Goal: Task Accomplishment & Management: Manage account settings

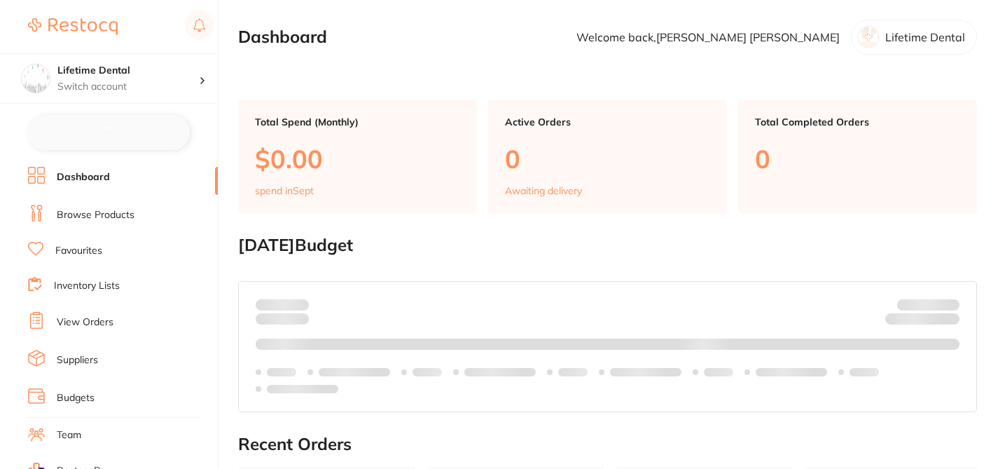
checkbox input "false"
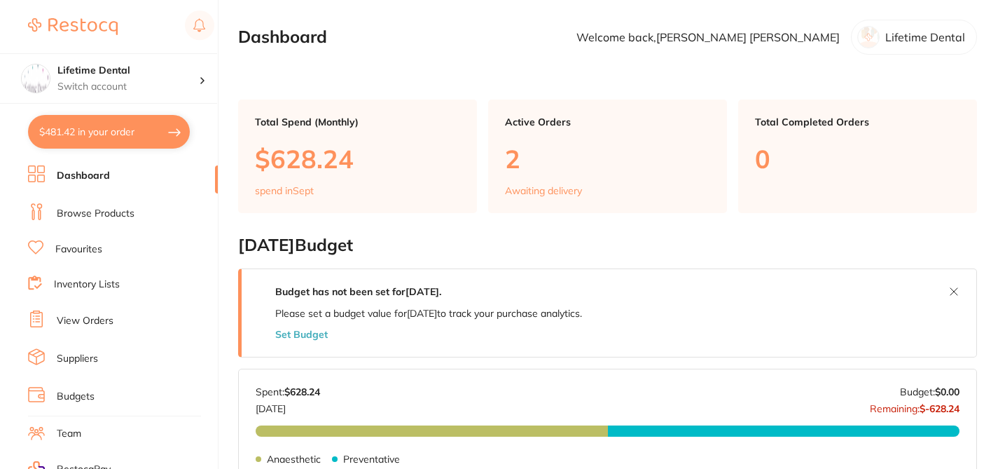
click at [79, 357] on link "Suppliers" at bounding box center [77, 359] width 41 height 14
click at [89, 354] on link "Suppliers" at bounding box center [77, 359] width 41 height 14
click at [88, 356] on link "Suppliers" at bounding box center [77, 359] width 41 height 14
click at [71, 357] on link "Suppliers" at bounding box center [77, 359] width 41 height 14
click at [89, 361] on link "Suppliers" at bounding box center [77, 359] width 41 height 14
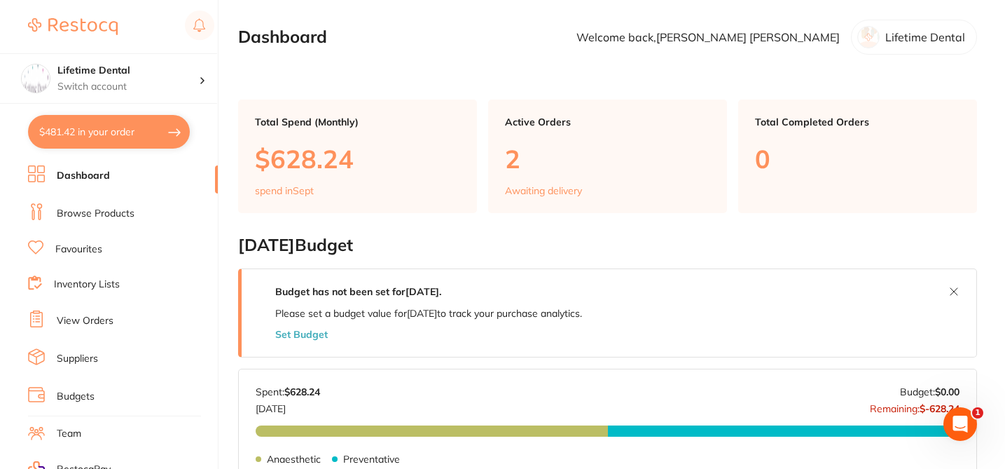
click at [89, 361] on link "Suppliers" at bounding box center [77, 359] width 41 height 14
click at [82, 359] on link "Suppliers" at bounding box center [77, 359] width 41 height 14
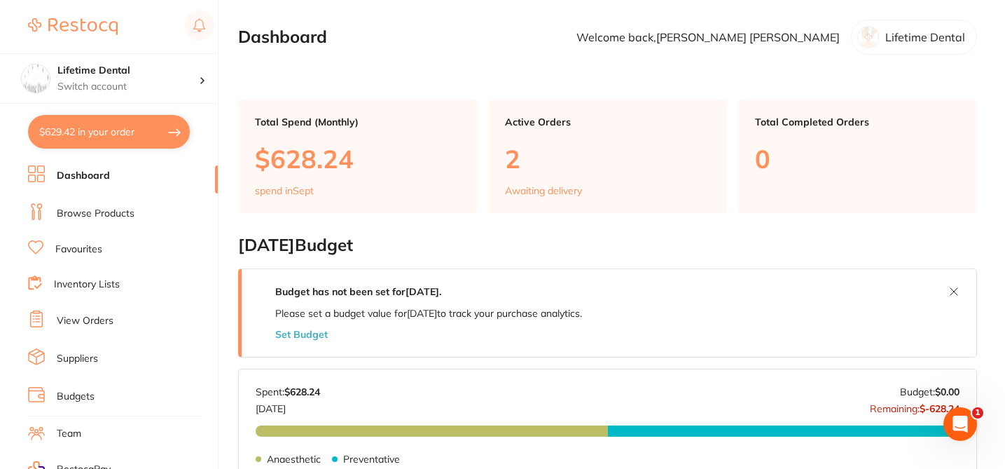
click at [81, 358] on link "Suppliers" at bounding box center [77, 359] width 41 height 14
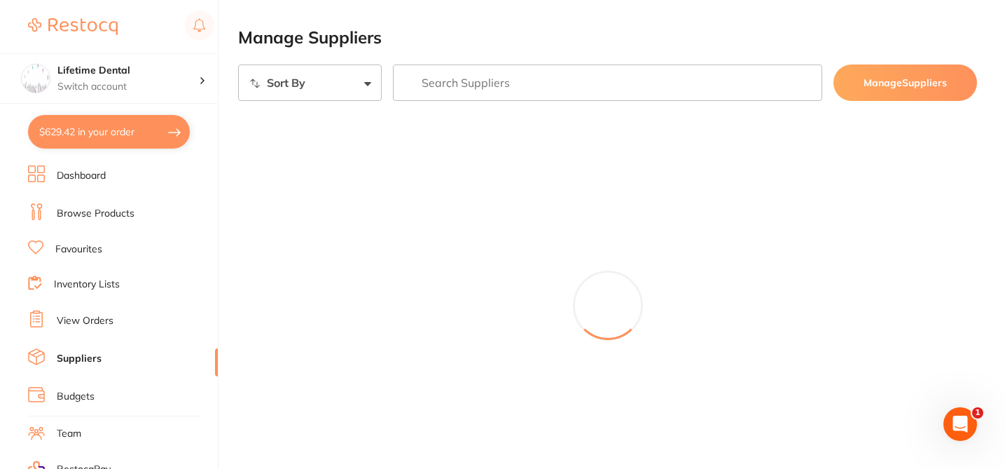
click at [81, 358] on link "Suppliers" at bounding box center [79, 359] width 45 height 14
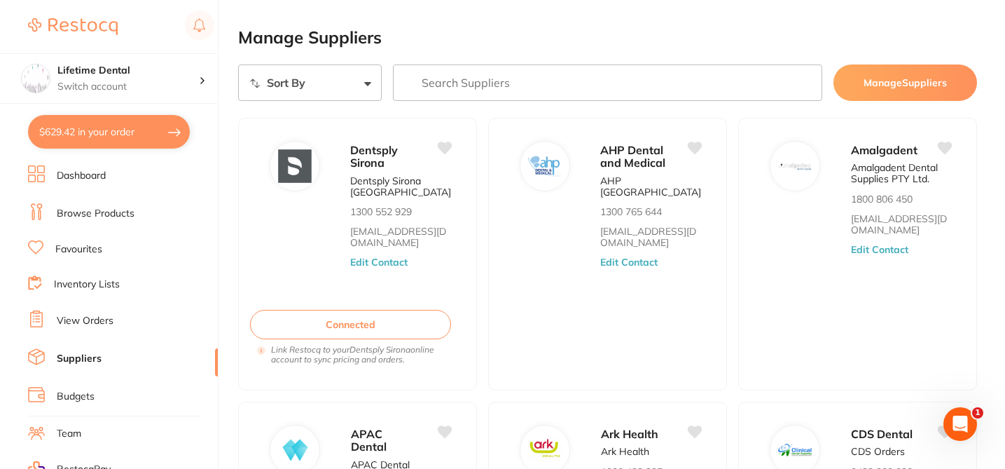
click at [445, 83] on input "search" at bounding box center [608, 82] width 430 height 36
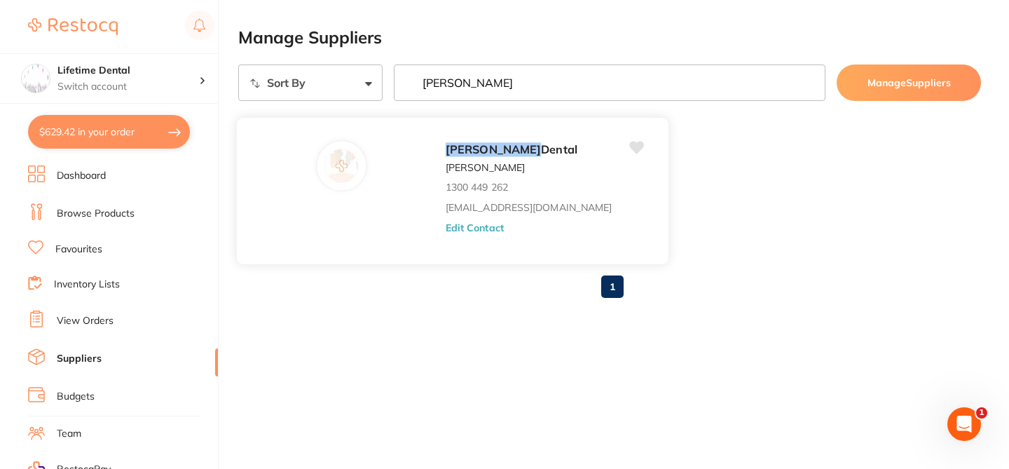
type input "[PERSON_NAME]"
click at [445, 232] on button "Edit Contact" at bounding box center [474, 226] width 58 height 11
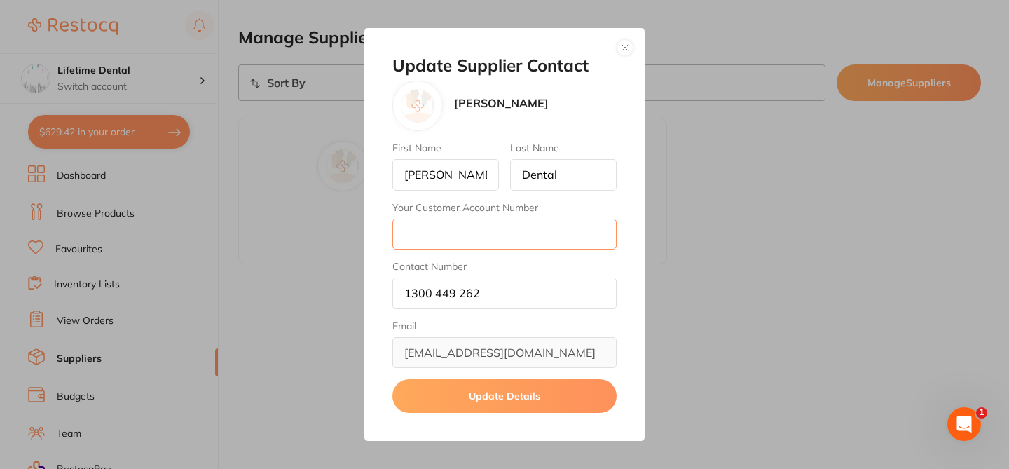
click at [420, 237] on input "Your Customer Account Number" at bounding box center [504, 234] width 224 height 31
paste input "AD54523"
type input "AD54523"
click at [520, 403] on button "Update Details" at bounding box center [504, 396] width 224 height 34
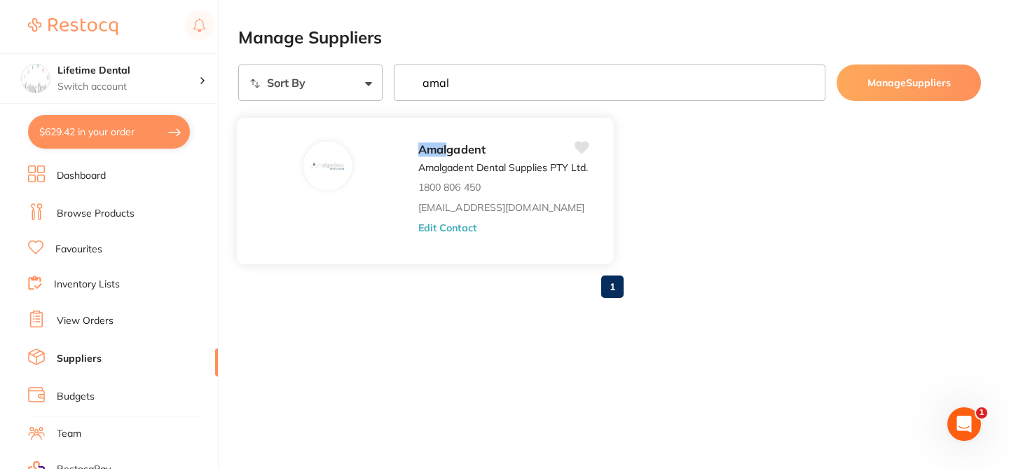
click at [451, 230] on button "Edit Contact" at bounding box center [447, 226] width 58 height 11
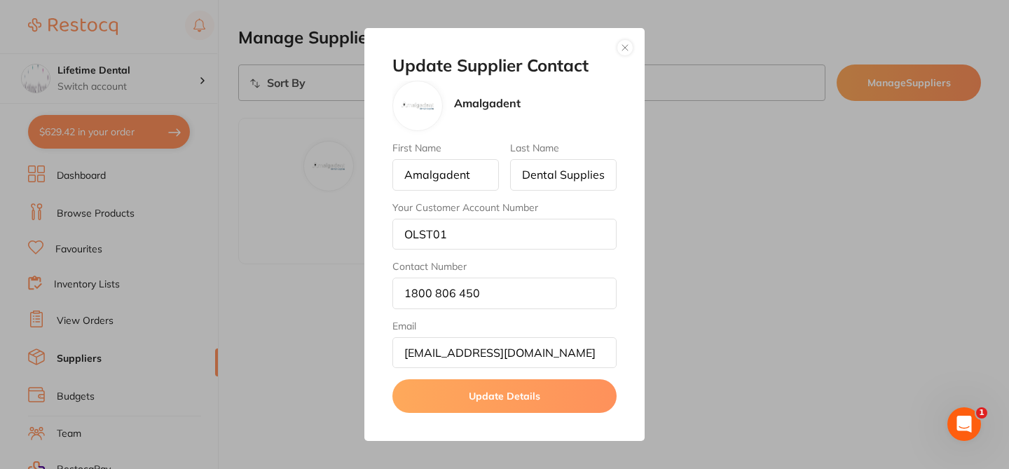
click at [510, 397] on button "Update Details" at bounding box center [504, 396] width 224 height 34
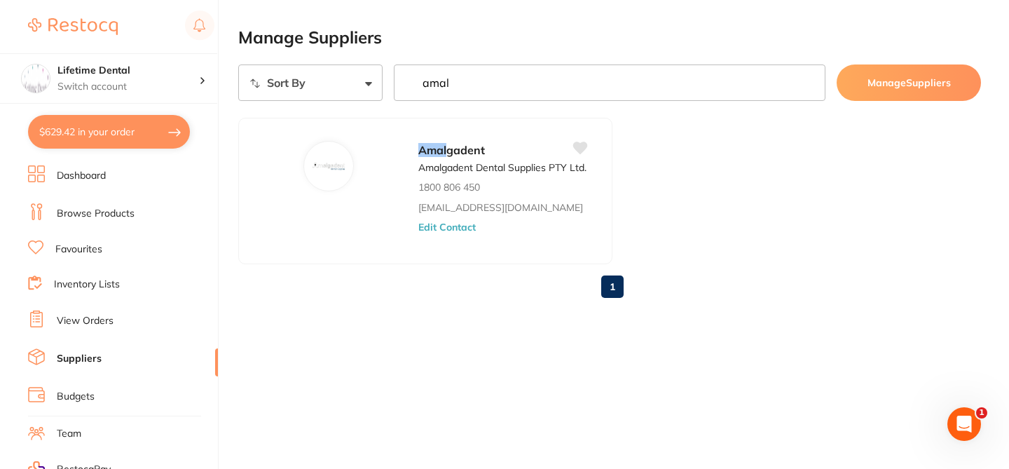
drag, startPoint x: 452, startPoint y: 81, endPoint x: 396, endPoint y: 79, distance: 56.8
click at [403, 79] on input "amal" at bounding box center [610, 82] width 432 height 36
click at [415, 226] on button "Edit Contact" at bounding box center [444, 226] width 58 height 11
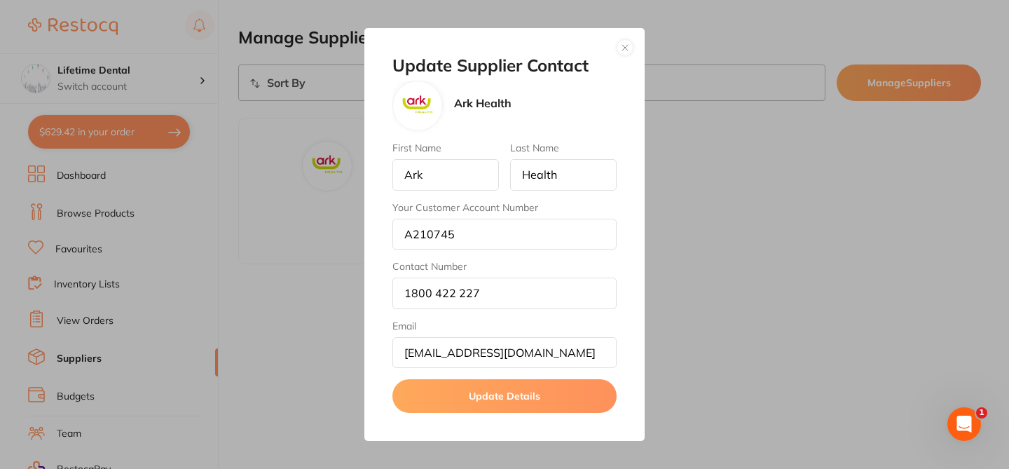
click at [489, 394] on button "Update Details" at bounding box center [504, 396] width 224 height 34
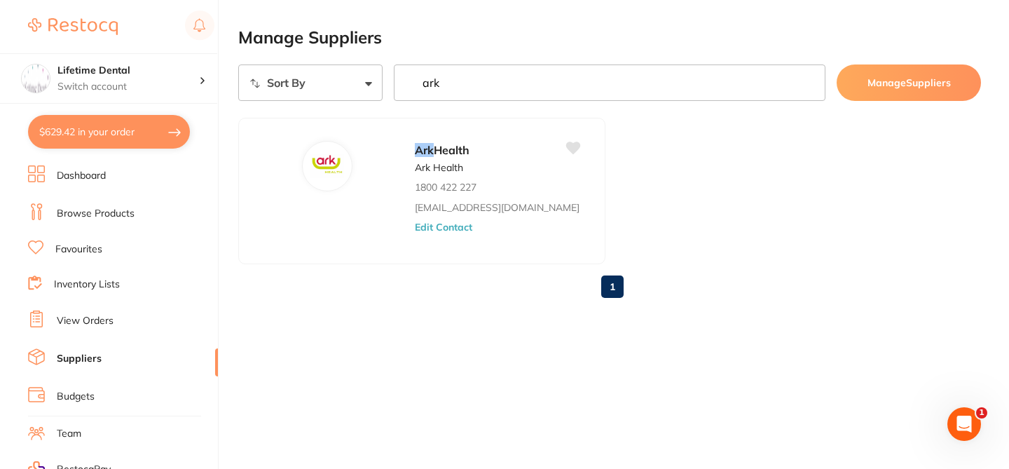
drag, startPoint x: 462, startPoint y: 78, endPoint x: 409, endPoint y: 80, distance: 53.3
click at [409, 80] on input "ark" at bounding box center [610, 82] width 432 height 36
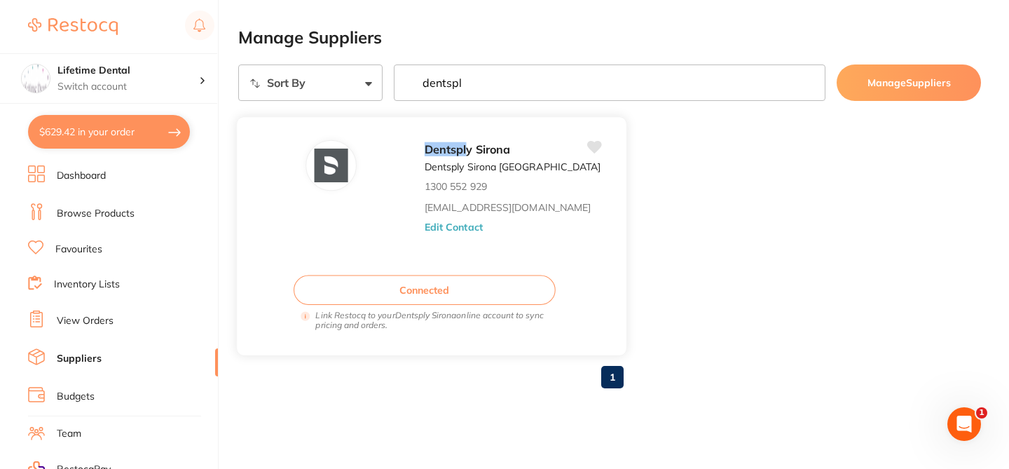
type input "dentspl"
click at [428, 223] on button "Edit Contact" at bounding box center [453, 226] width 58 height 11
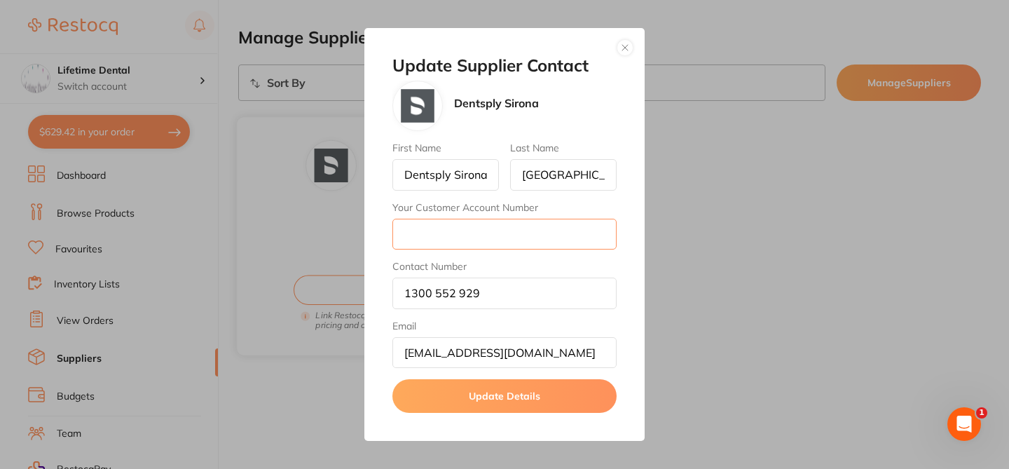
click at [428, 223] on input "Your Customer Account Number" at bounding box center [504, 234] width 224 height 31
paste input "347800"
type input "347800"
click at [502, 399] on button "Update Details" at bounding box center [504, 396] width 224 height 34
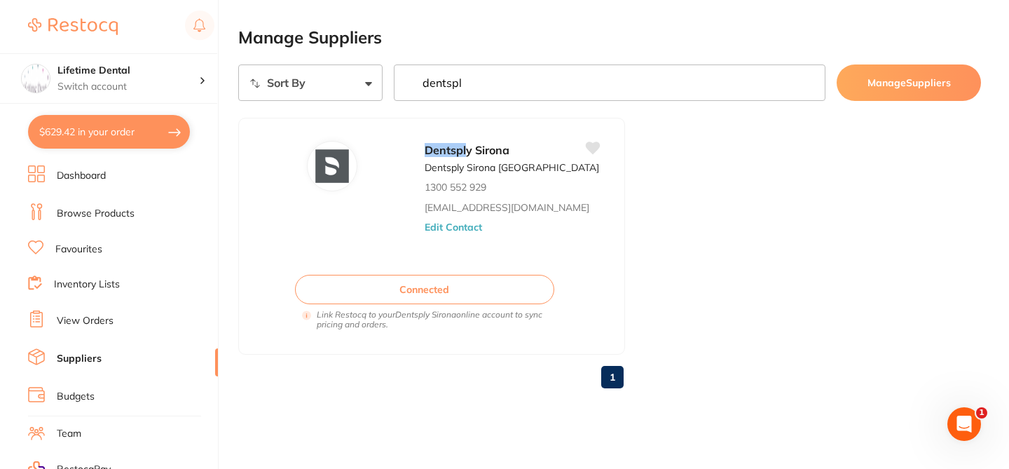
drag, startPoint x: 463, startPoint y: 83, endPoint x: 392, endPoint y: 81, distance: 70.8
click at [394, 82] on input "dentspl" at bounding box center [610, 82] width 432 height 36
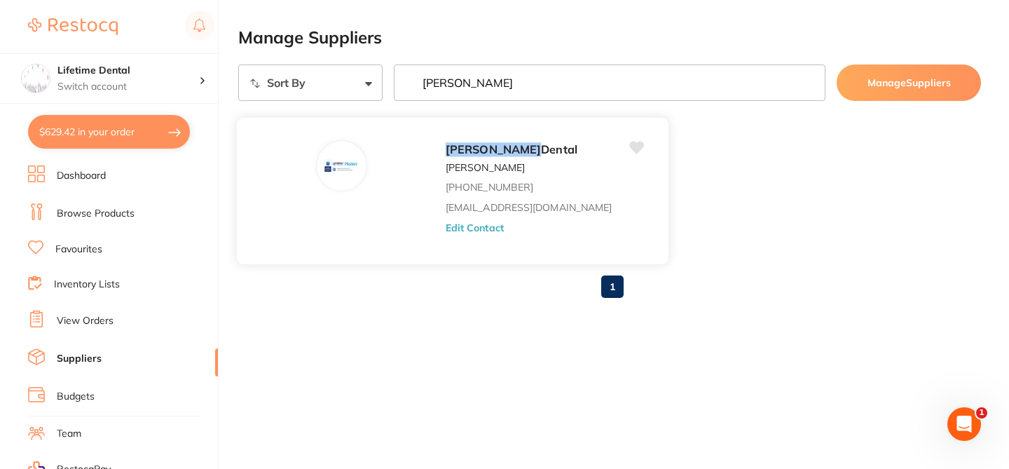
click at [445, 227] on button "Edit Contact" at bounding box center [474, 226] width 58 height 11
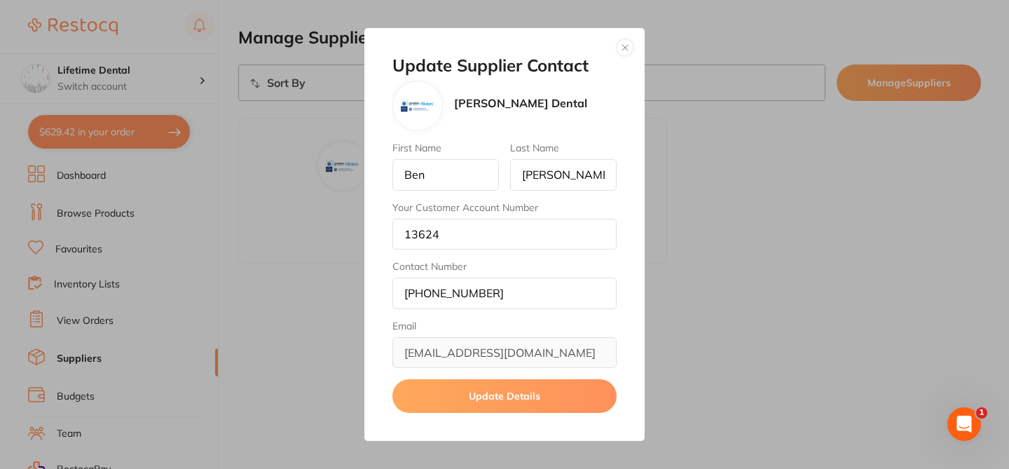
click at [495, 404] on button "Update Details" at bounding box center [504, 396] width 224 height 34
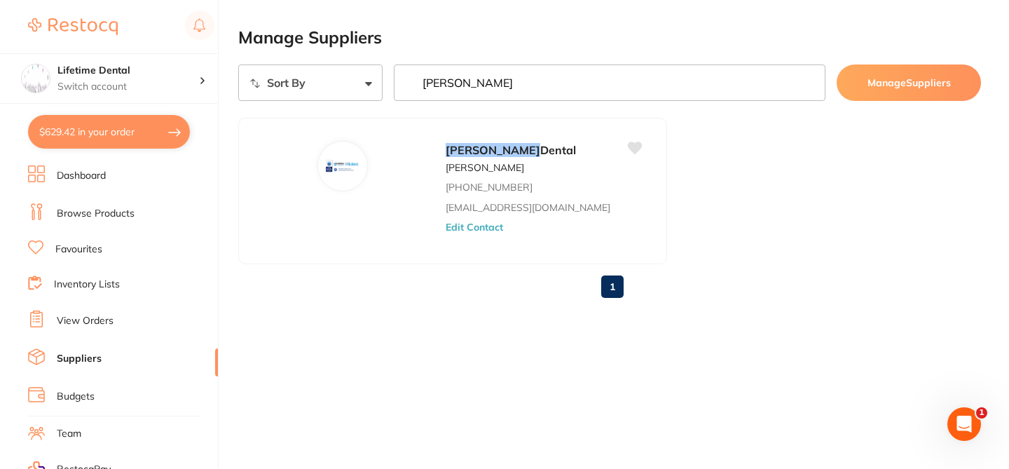
drag, startPoint x: 476, startPoint y: 81, endPoint x: 389, endPoint y: 73, distance: 86.5
click at [389, 73] on div "Sort By A-Z Z-A [PERSON_NAME] Manage Suppliers" at bounding box center [609, 82] width 742 height 36
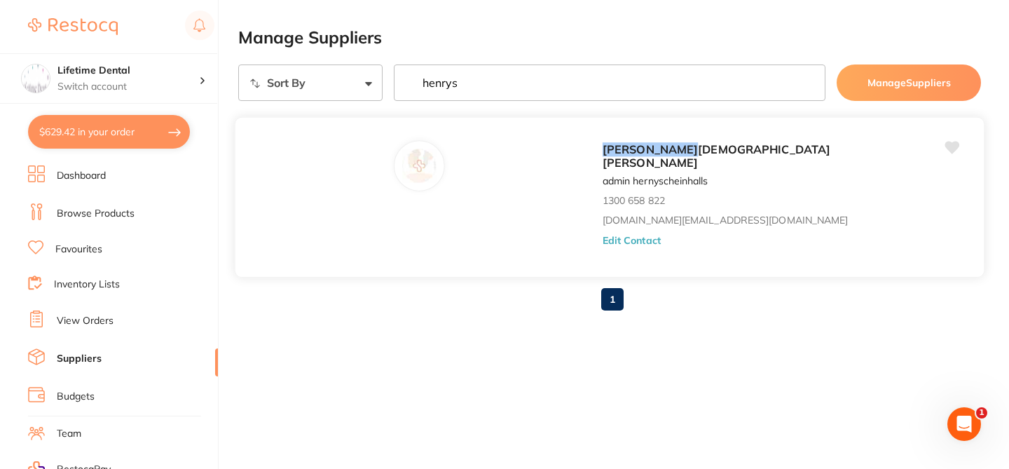
click at [602, 235] on button "Edit Contact" at bounding box center [631, 240] width 58 height 11
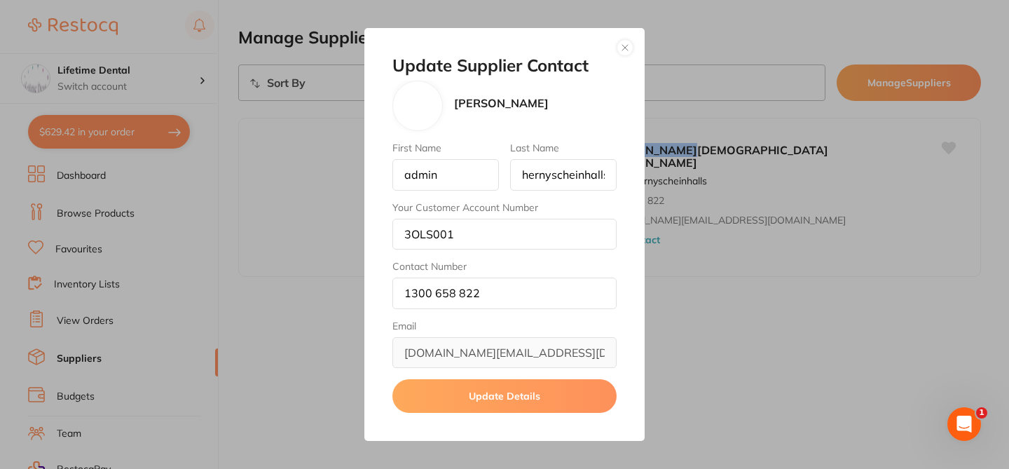
click at [498, 398] on button "Update Details" at bounding box center [504, 396] width 224 height 34
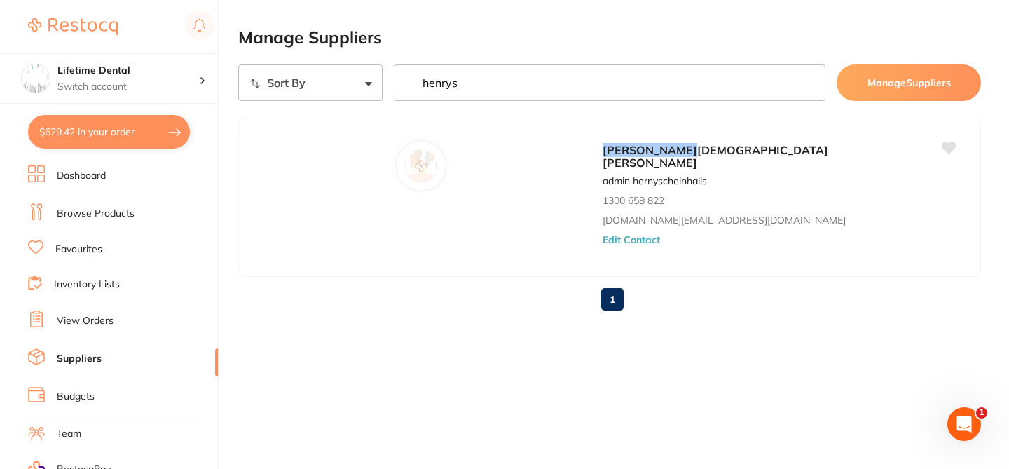
drag, startPoint x: 467, startPoint y: 87, endPoint x: 380, endPoint y: 67, distance: 89.0
click at [380, 72] on div "Sort By A-Z Z-A henrys Manage Suppliers" at bounding box center [609, 82] width 742 height 36
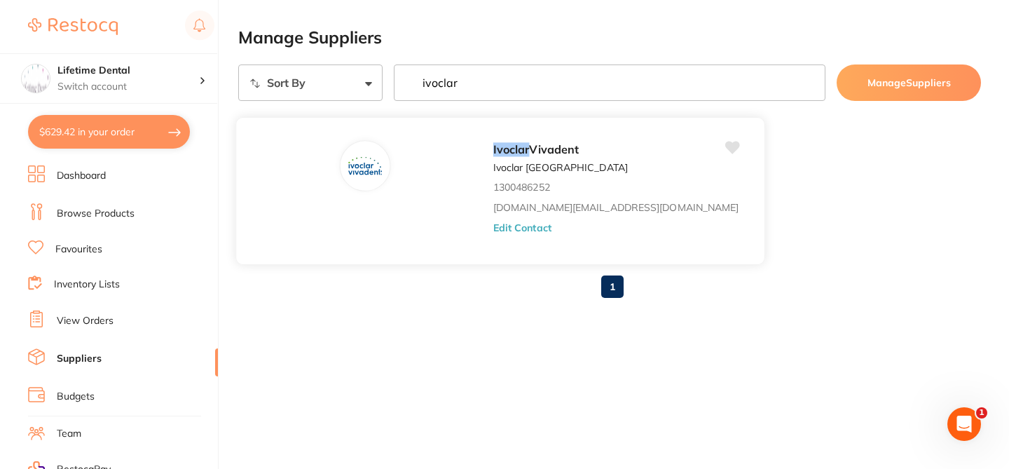
type input "ivoclar"
click at [493, 231] on button "Edit Contact" at bounding box center [522, 226] width 58 height 11
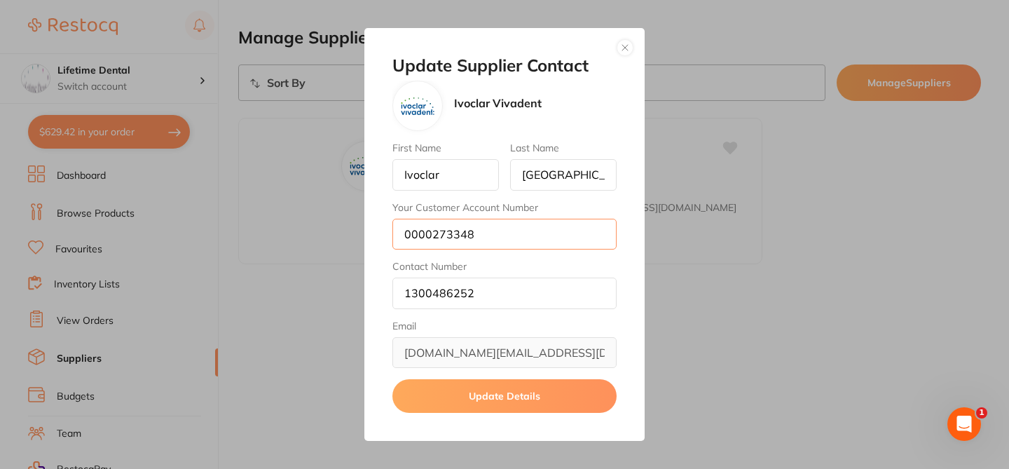
drag, startPoint x: 480, startPoint y: 238, endPoint x: 383, endPoint y: 221, distance: 98.1
click at [383, 221] on div "Update Supplier Contact Ivoclar Vivadent First Name [PERSON_NAME] Last Name [GE…" at bounding box center [504, 234] width 280 height 413
paste input "text"
type input "273348"
click at [481, 396] on button "Update Details" at bounding box center [504, 396] width 224 height 34
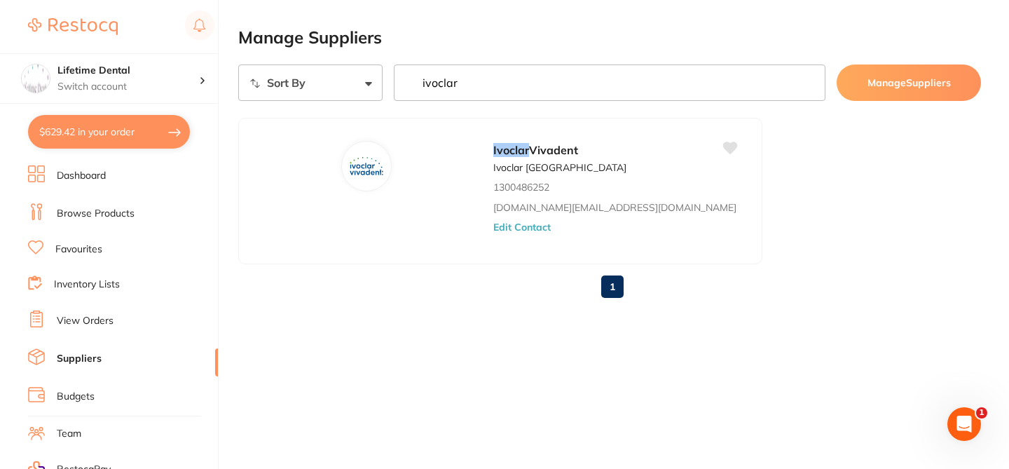
drag, startPoint x: 459, startPoint y: 87, endPoint x: 394, endPoint y: 68, distance: 67.8
click at [395, 71] on input "ivoclar" at bounding box center [610, 82] width 432 height 36
type input "strauma"
click at [493, 226] on button "Edit Contact" at bounding box center [522, 226] width 58 height 11
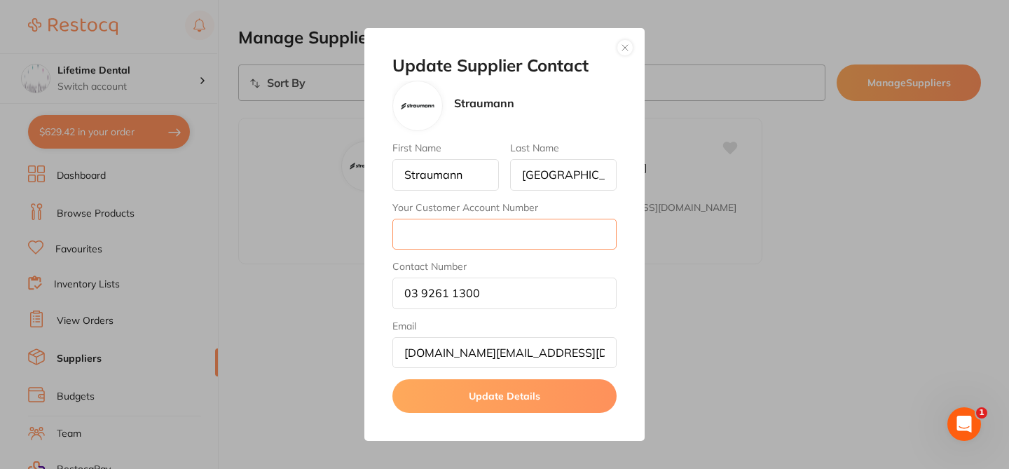
click at [453, 236] on input "Your Customer Account Number" at bounding box center [504, 234] width 224 height 31
paste input "50000437"
type input "50000437"
click at [493, 406] on button "Update Details" at bounding box center [504, 396] width 224 height 34
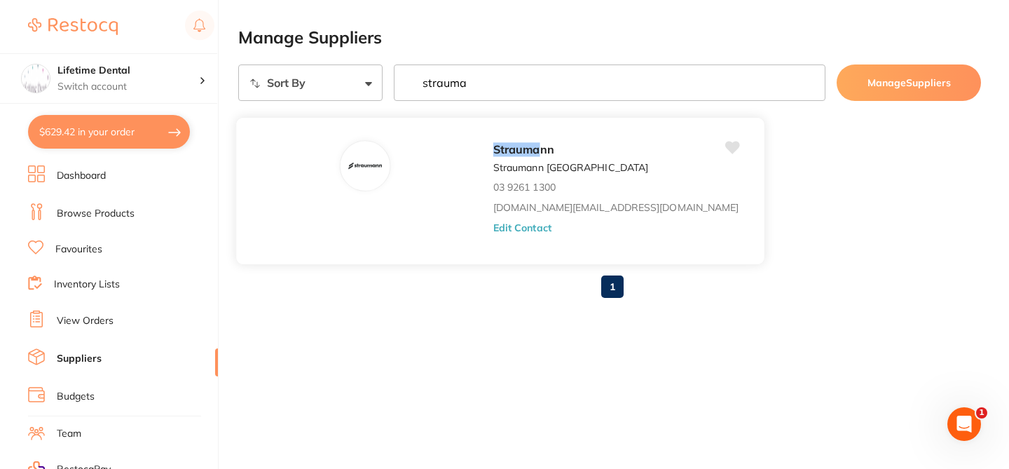
click at [493, 226] on button "Edit Contact" at bounding box center [522, 226] width 58 height 11
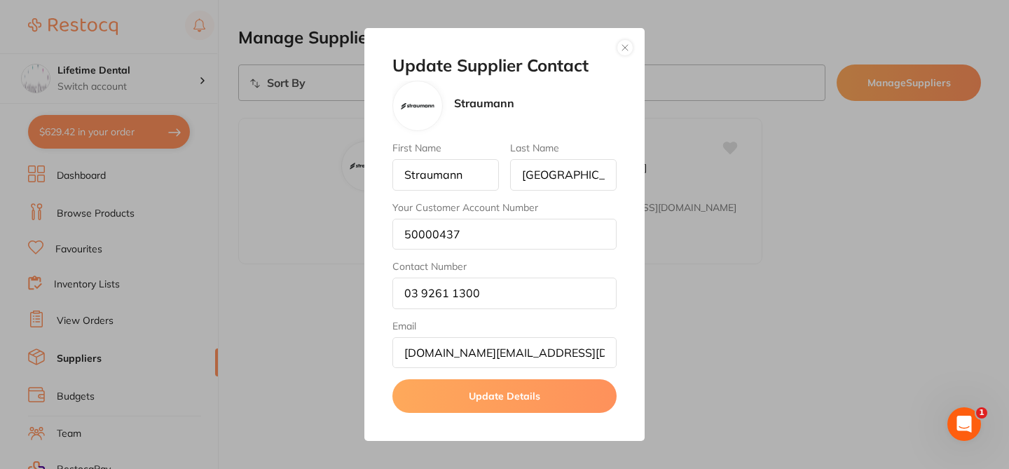
click at [623, 46] on button "button" at bounding box center [624, 47] width 17 height 17
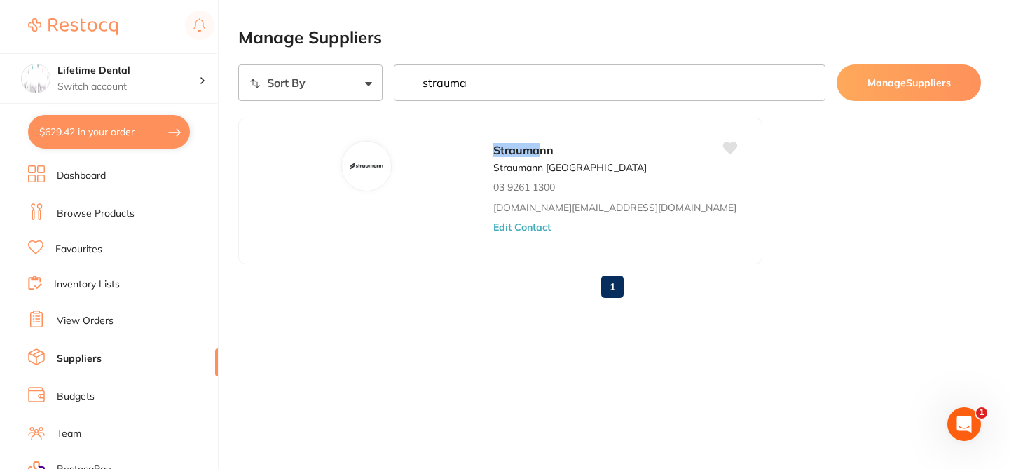
drag, startPoint x: 469, startPoint y: 83, endPoint x: 404, endPoint y: 81, distance: 64.5
click at [404, 81] on input "strauma" at bounding box center [610, 82] width 432 height 36
click at [468, 86] on input "ahp" at bounding box center [610, 82] width 432 height 36
type input "a"
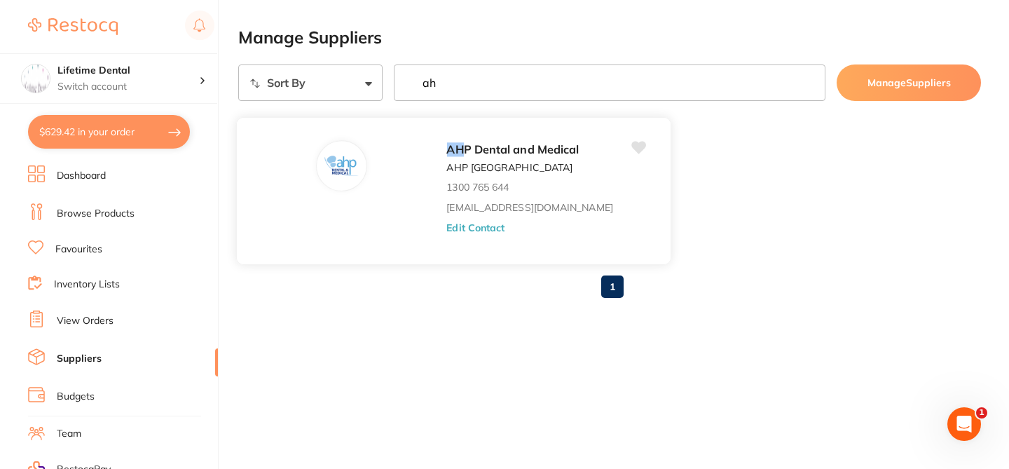
click at [483, 226] on button "Edit Contact" at bounding box center [475, 226] width 58 height 11
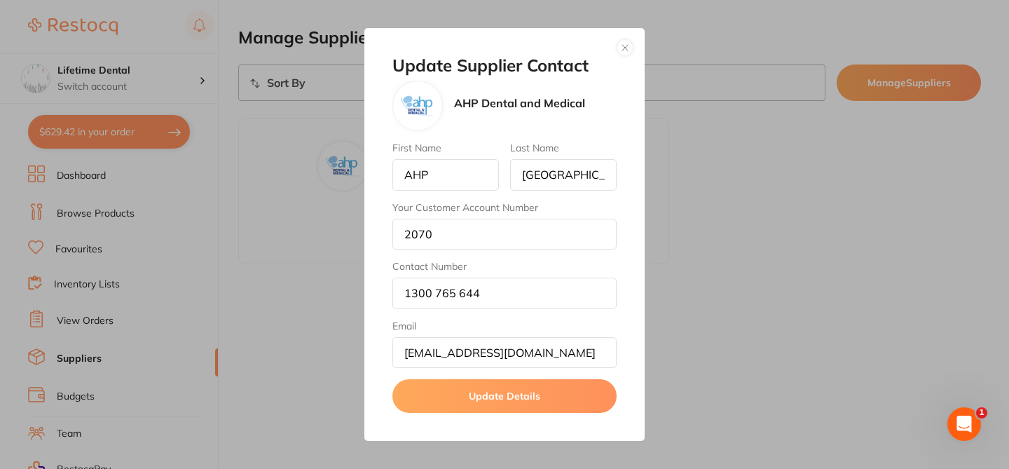
click at [506, 399] on button "Update Details" at bounding box center [504, 396] width 224 height 34
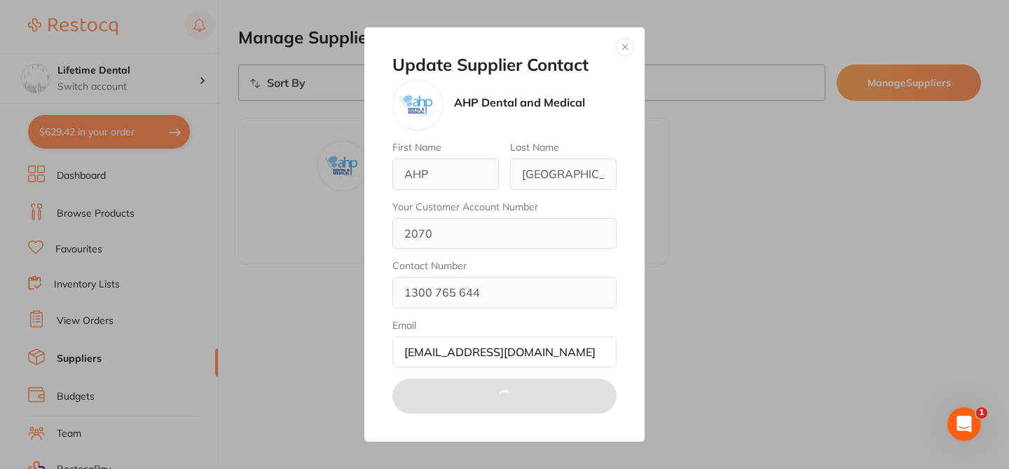
click at [626, 46] on button "button" at bounding box center [624, 47] width 17 height 17
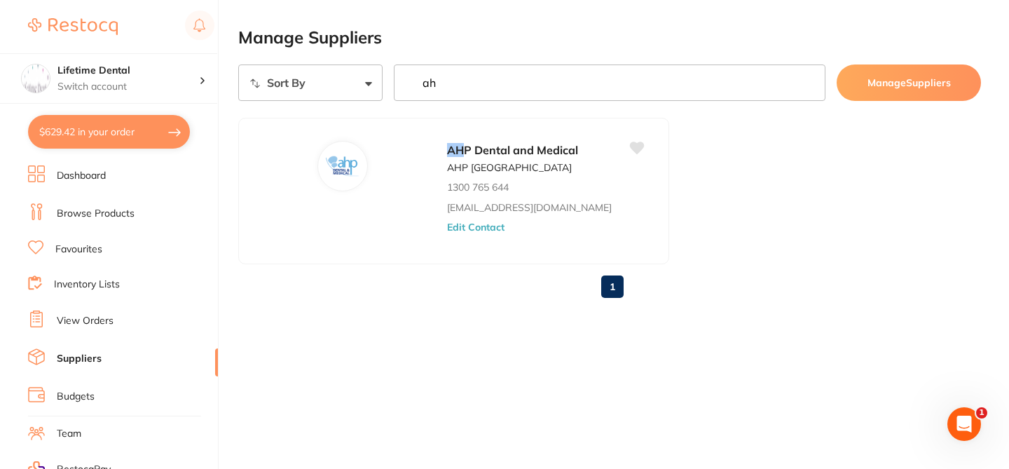
drag, startPoint x: 438, startPoint y: 81, endPoint x: 379, endPoint y: 74, distance: 59.2
click at [384, 80] on div "Sort By A-Z Z-A ah Manage Suppliers" at bounding box center [609, 82] width 742 height 36
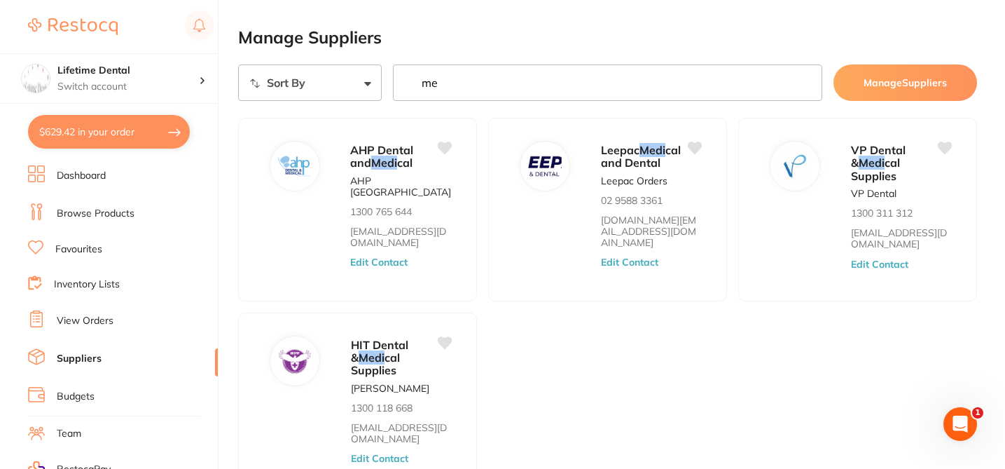
type input "m"
type input "M"
